Goal: Information Seeking & Learning: Learn about a topic

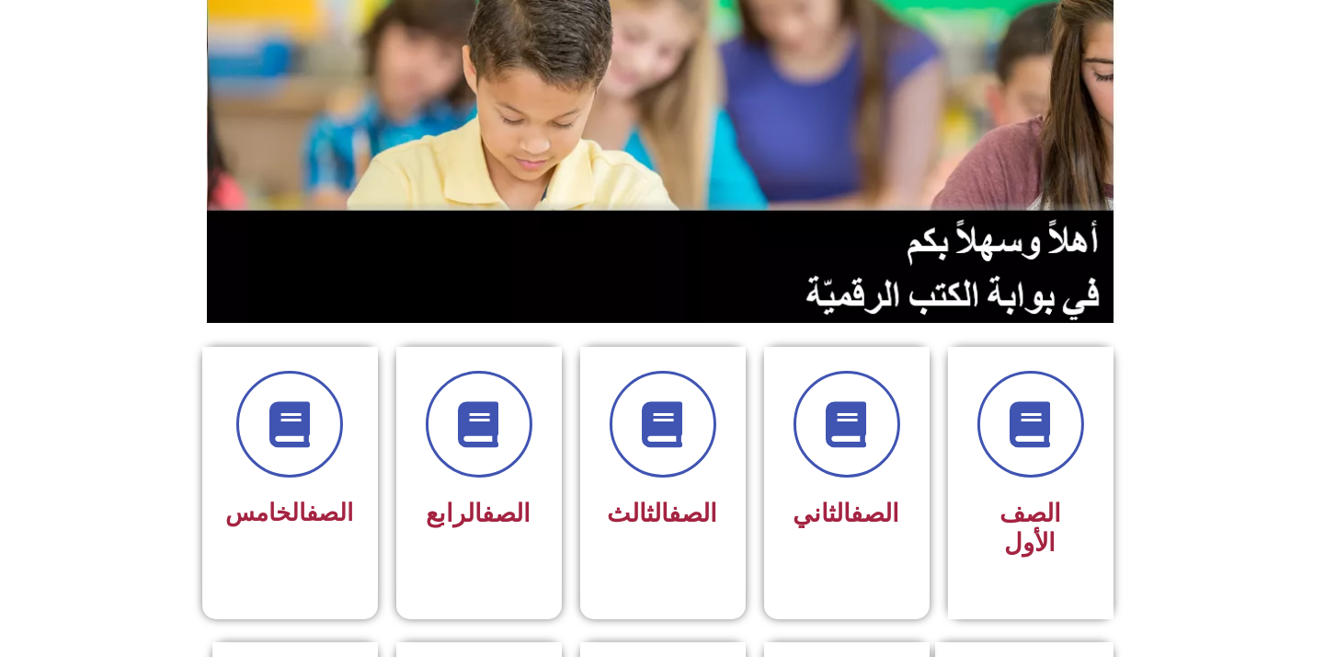
scroll to position [204, 0]
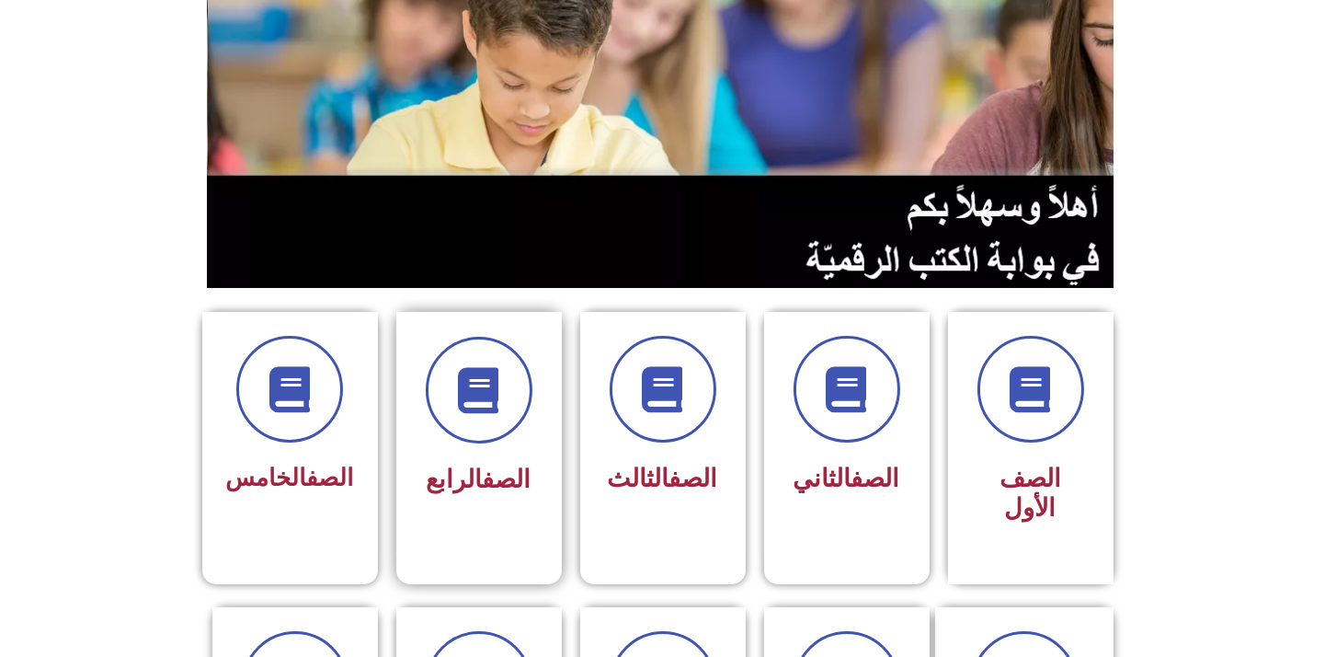
click at [457, 470] on span "الصف الرابع" at bounding box center [479, 478] width 105 height 29
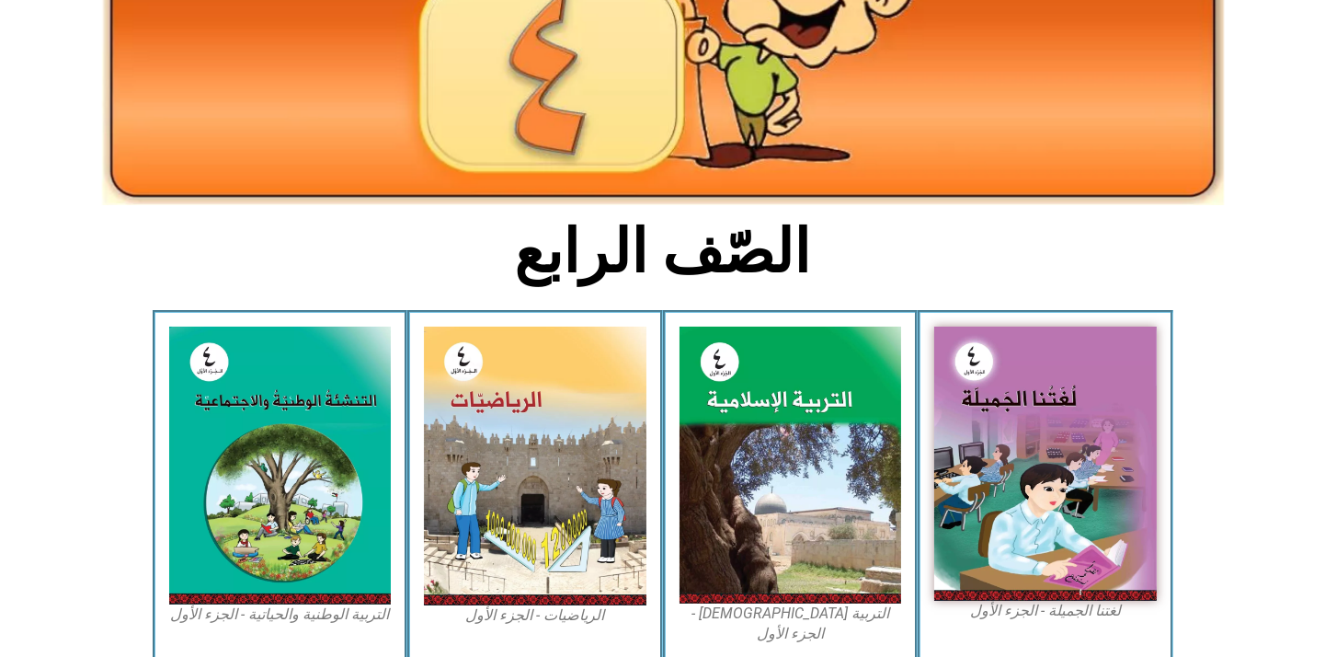
scroll to position [368, 0]
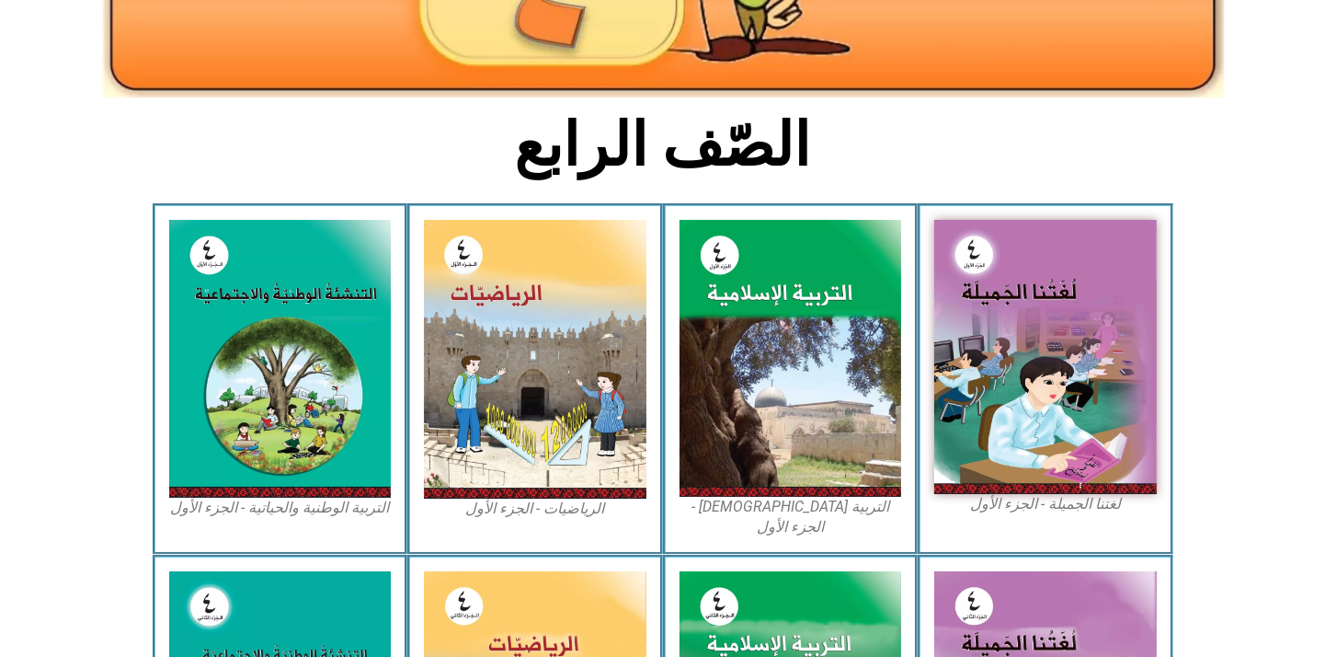
click at [525, 498] on figcaption "الرياضيات - الجزء الأول​" at bounding box center [535, 508] width 223 height 20
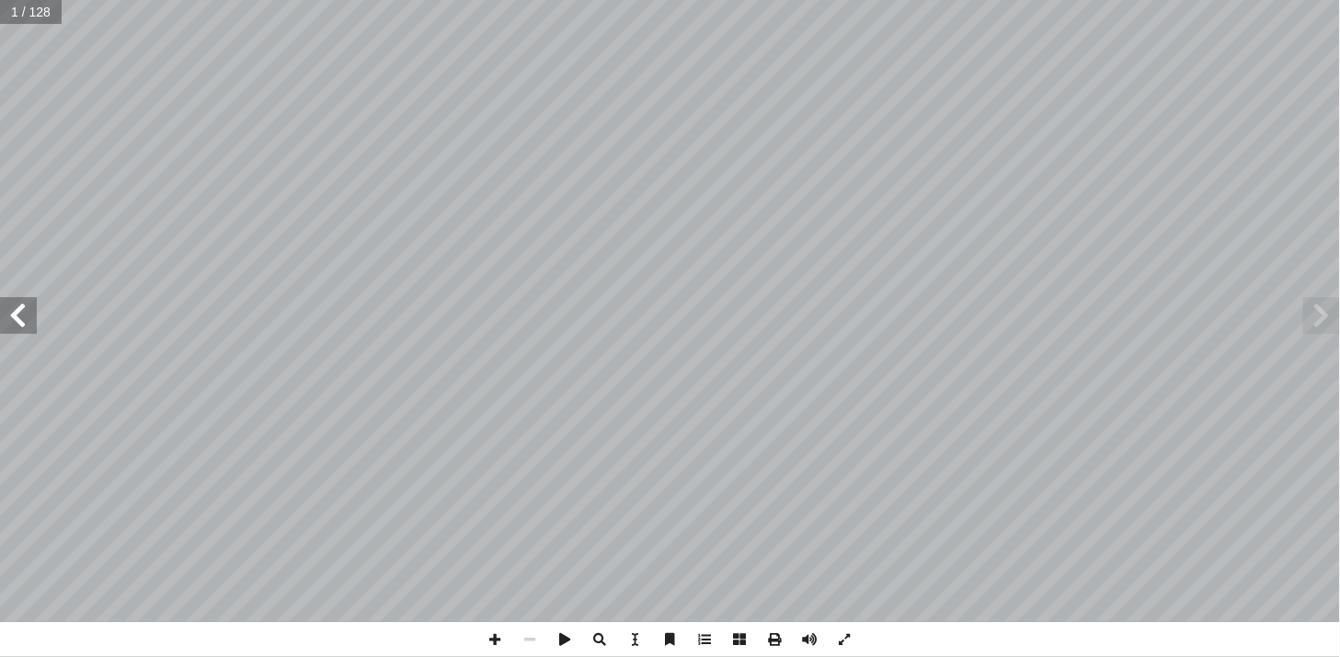
click at [30, 327] on span at bounding box center [18, 315] width 37 height 37
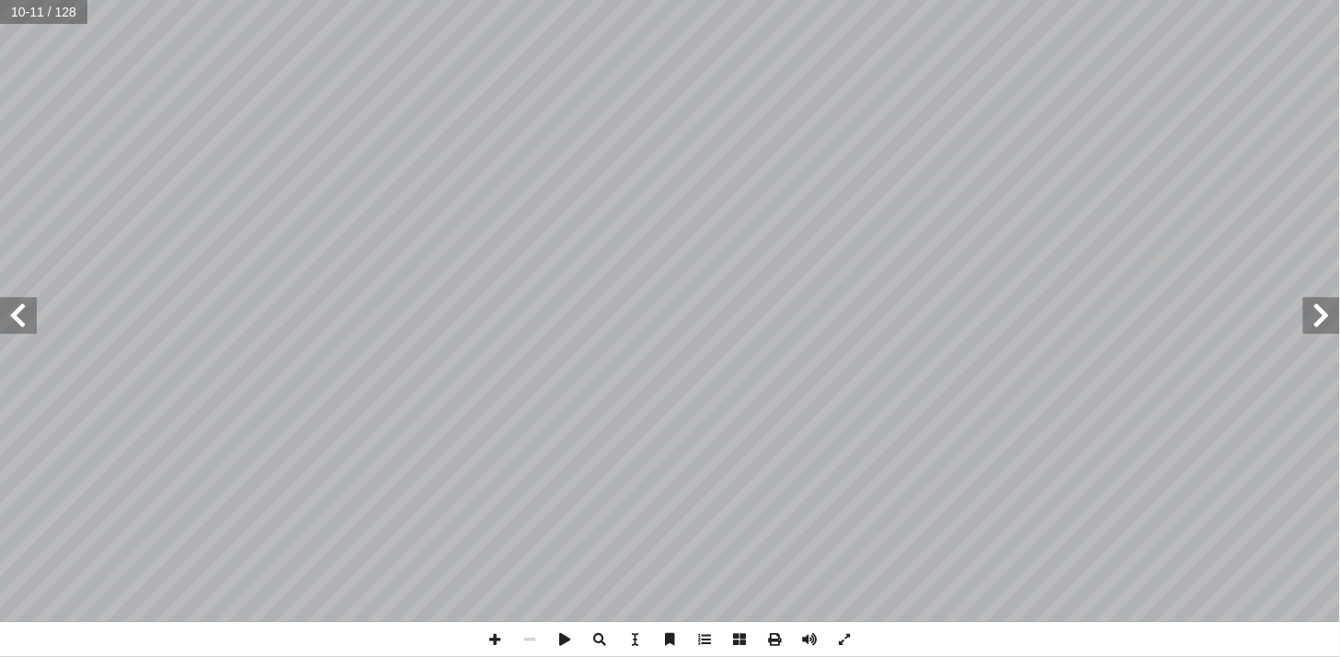
click at [1318, 316] on span at bounding box center [1321, 315] width 37 height 37
click at [1322, 322] on span at bounding box center [1321, 315] width 37 height 37
click at [1321, 315] on span at bounding box center [1321, 315] width 37 height 37
click at [31, 327] on span at bounding box center [18, 315] width 37 height 37
